Goal: Task Accomplishment & Management: Complete application form

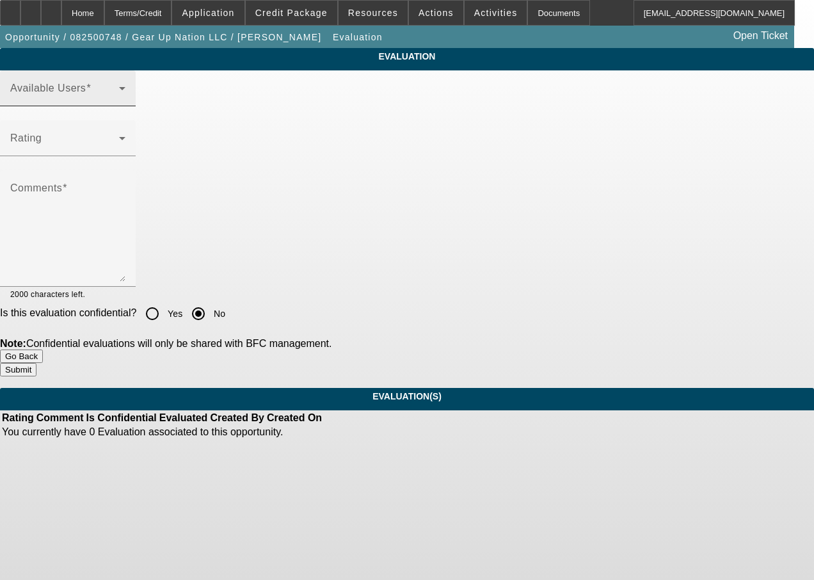
click at [119, 101] on span at bounding box center [64, 93] width 109 height 15
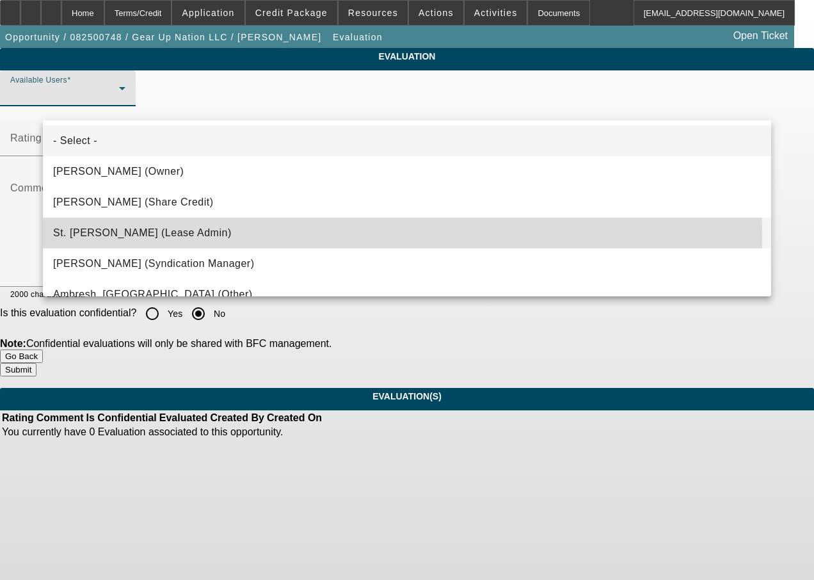
click at [167, 238] on span "St. Laurent, Kim (Lease Admin)" at bounding box center [142, 232] width 179 height 15
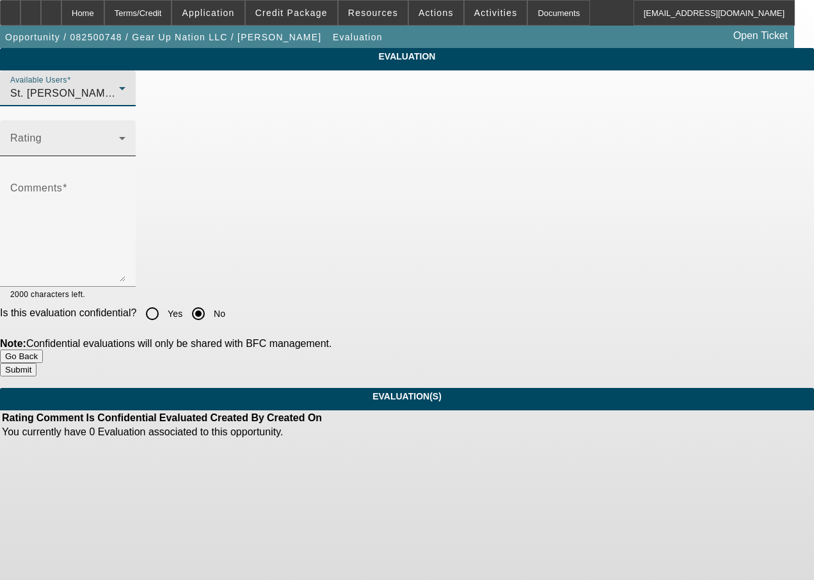
click at [119, 151] on span at bounding box center [64, 143] width 109 height 15
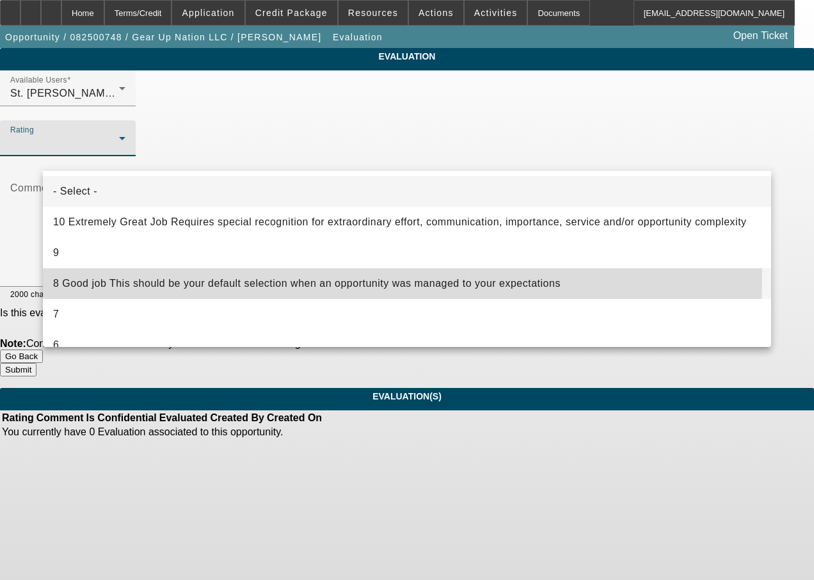
click at [162, 278] on span "8 Good job This should be your default selection when an opportunity was manage…" at bounding box center [307, 283] width 508 height 15
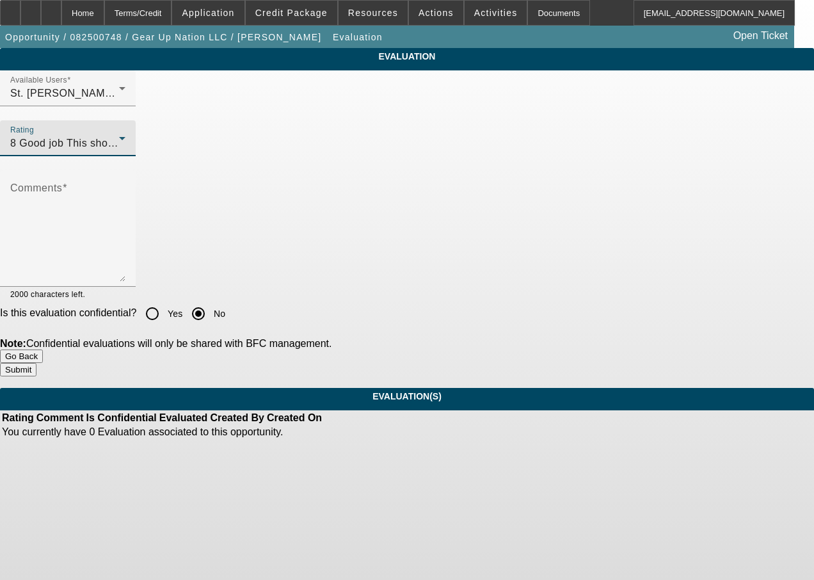
click at [126, 263] on textarea "Comments" at bounding box center [67, 234] width 115 height 96
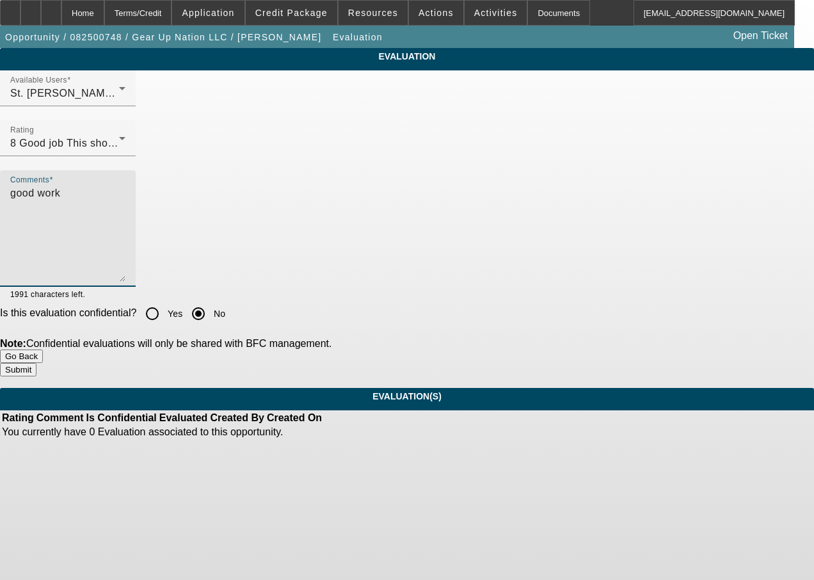
type textarea "good work"
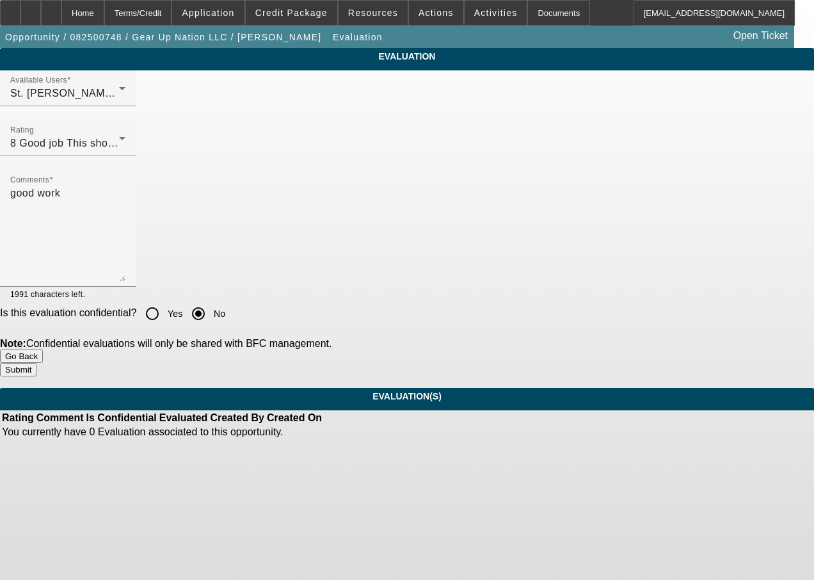
click at [36, 369] on button "Submit" at bounding box center [18, 369] width 36 height 13
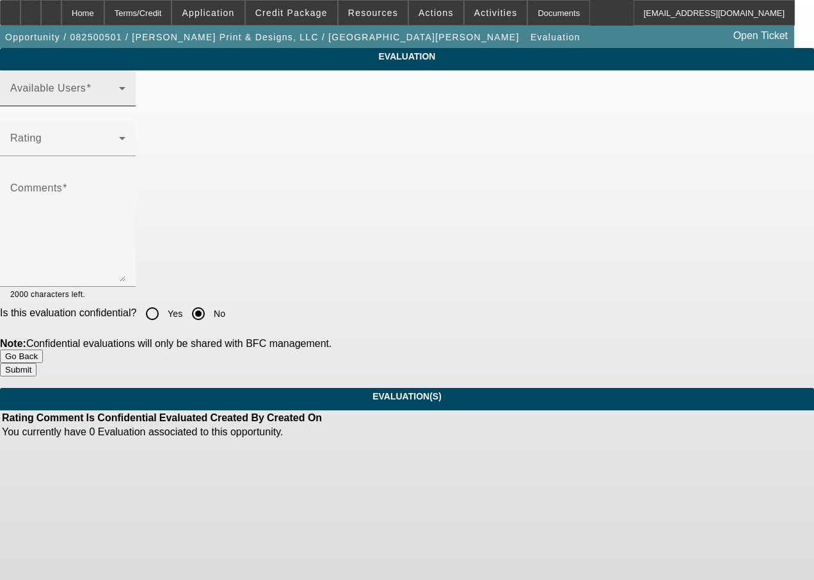
click at [119, 100] on span at bounding box center [64, 93] width 109 height 15
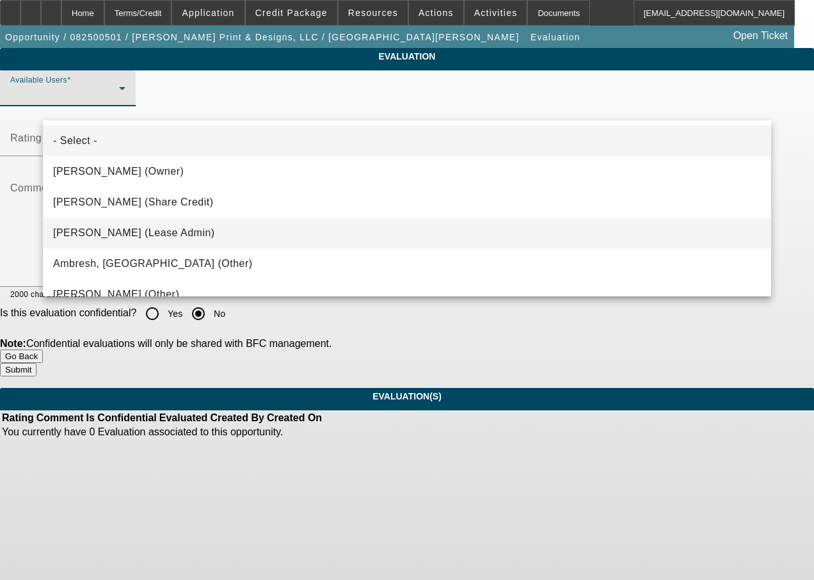
click at [135, 234] on span "[PERSON_NAME] (Lease Admin)" at bounding box center [134, 232] width 162 height 15
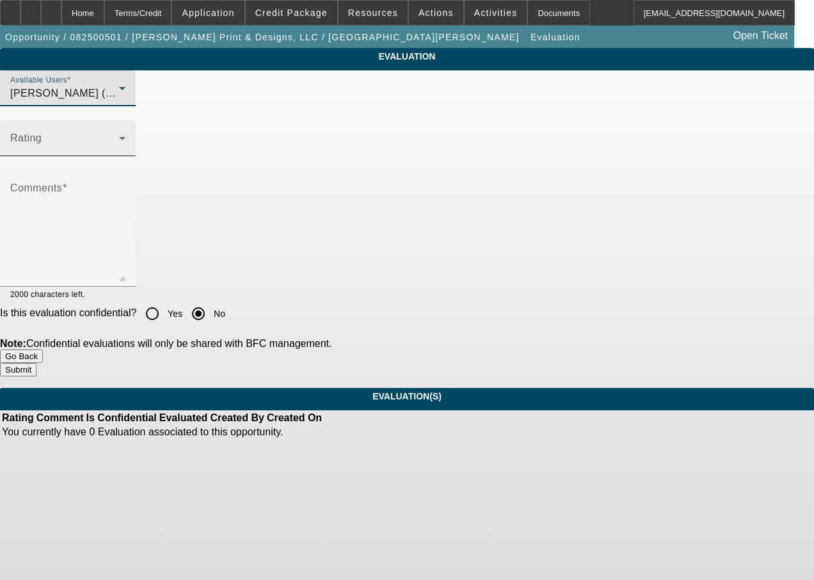
click at [119, 151] on span at bounding box center [64, 143] width 109 height 15
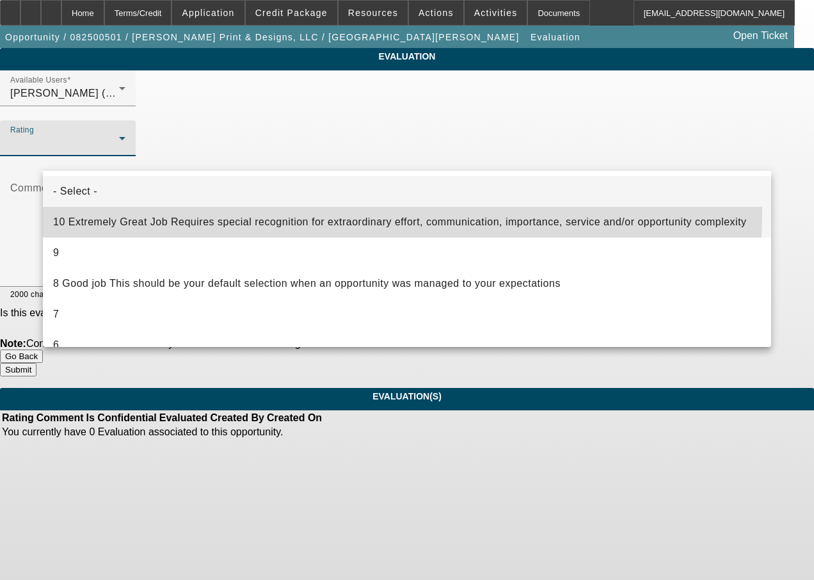
click at [132, 211] on mat-option "10 Extremely Great Job Requires special recognition for extraordinary effort, c…" at bounding box center [407, 222] width 729 height 31
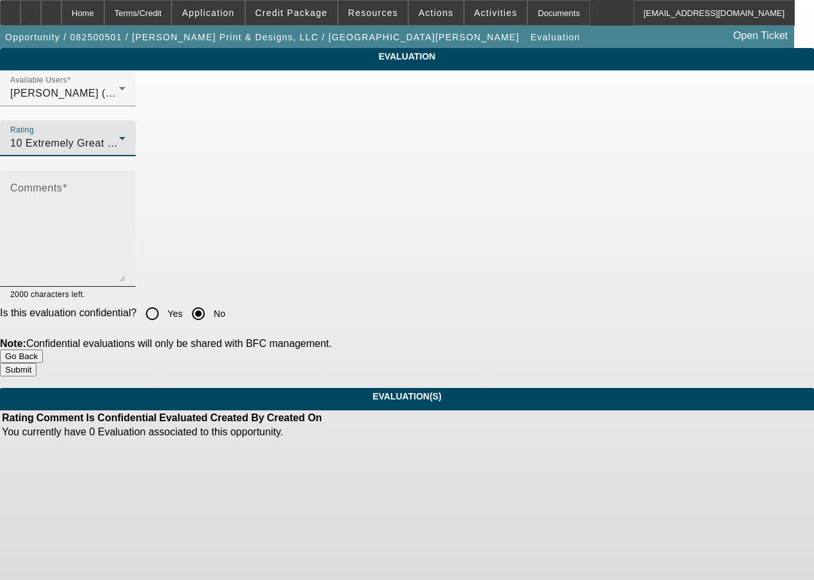
click at [126, 222] on textarea "Comments" at bounding box center [67, 234] width 115 height 96
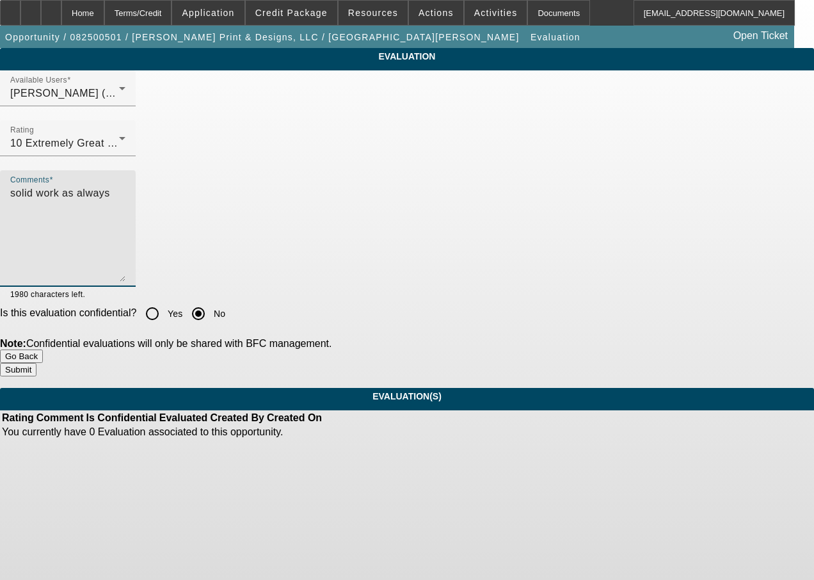
type textarea "solid work as always"
click at [36, 363] on button "Submit" at bounding box center [18, 369] width 36 height 13
